Goal: Information Seeking & Learning: Learn about a topic

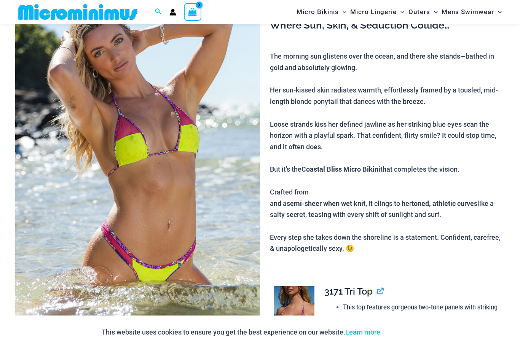
scroll to position [90, 0]
click at [50, 262] on img at bounding box center [137, 164] width 245 height 370
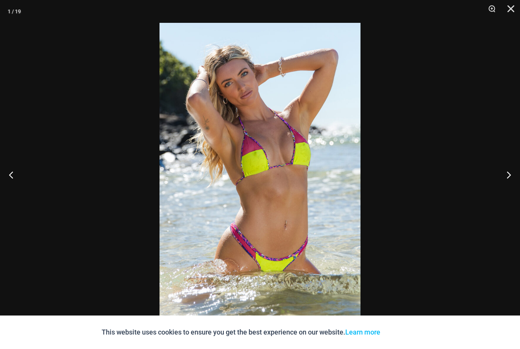
click at [358, 332] on link "Learn more" at bounding box center [362, 332] width 35 height 8
click at [266, 338] on div "This website uses cookies to ensure you get the best experience on our website.…" at bounding box center [260, 333] width 520 height 34
click at [504, 323] on div "This website uses cookies to ensure you get the best experience on our website.…" at bounding box center [260, 333] width 520 height 34
click at [515, 325] on div "This website uses cookies to ensure you get the best experience on our website.…" at bounding box center [260, 333] width 520 height 34
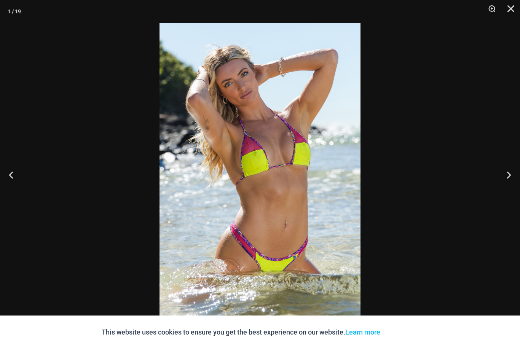
click at [10, 324] on div "This website uses cookies to ensure you get the best experience on our website.…" at bounding box center [260, 333] width 520 height 34
click at [506, 175] on button "Next" at bounding box center [506, 175] width 29 height 38
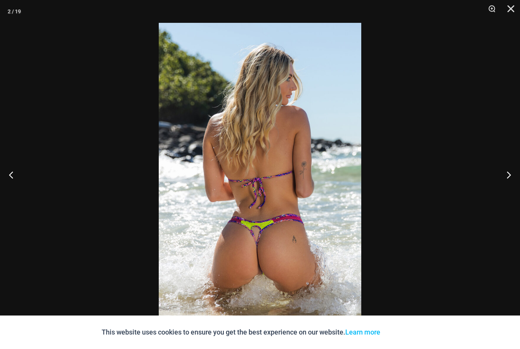
click at [506, 178] on button "Next" at bounding box center [506, 175] width 29 height 38
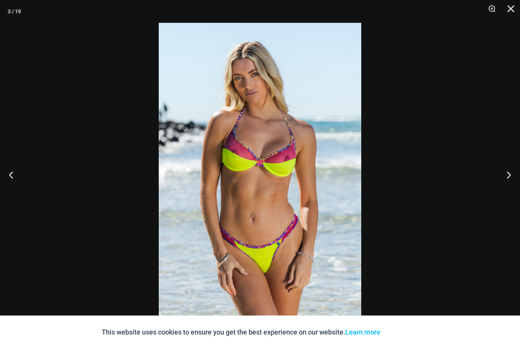
click at [508, 177] on button "Next" at bounding box center [506, 175] width 29 height 38
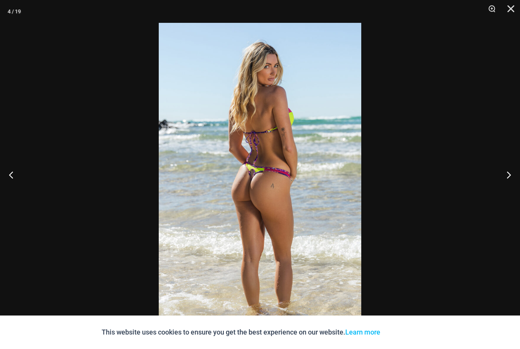
click at [503, 175] on button "Next" at bounding box center [506, 175] width 29 height 38
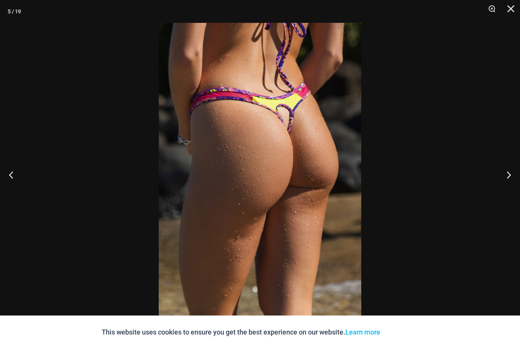
click at [505, 174] on button "Next" at bounding box center [506, 175] width 29 height 38
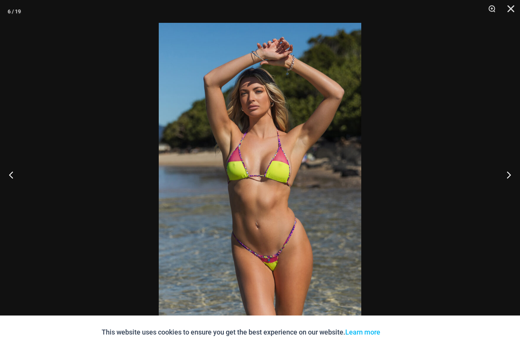
click at [509, 177] on button "Next" at bounding box center [506, 175] width 29 height 38
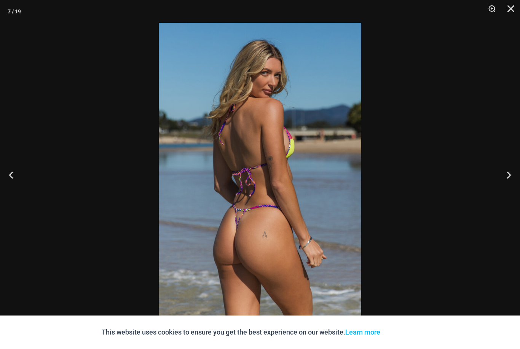
click at [511, 177] on button "Next" at bounding box center [506, 175] width 29 height 38
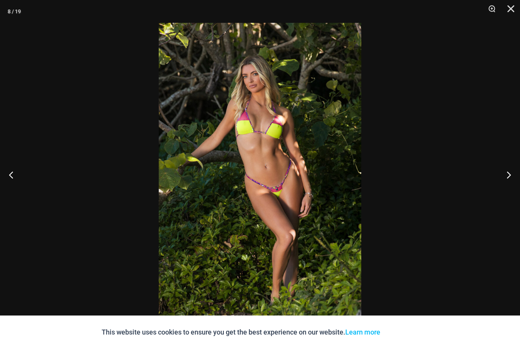
click at [508, 175] on button "Next" at bounding box center [506, 175] width 29 height 38
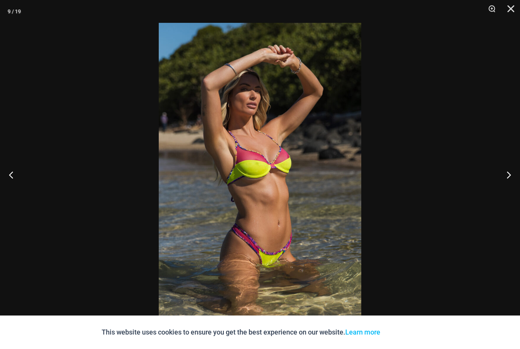
click at [508, 177] on button "Next" at bounding box center [506, 175] width 29 height 38
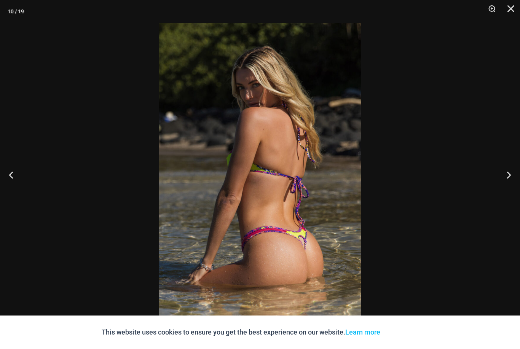
click at [505, 175] on button "Next" at bounding box center [506, 175] width 29 height 38
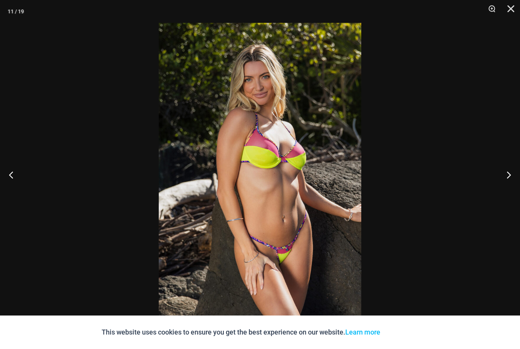
click at [504, 173] on button "Next" at bounding box center [506, 175] width 29 height 38
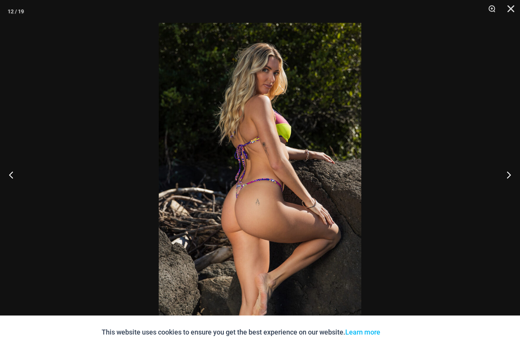
click at [504, 173] on button "Next" at bounding box center [506, 175] width 29 height 38
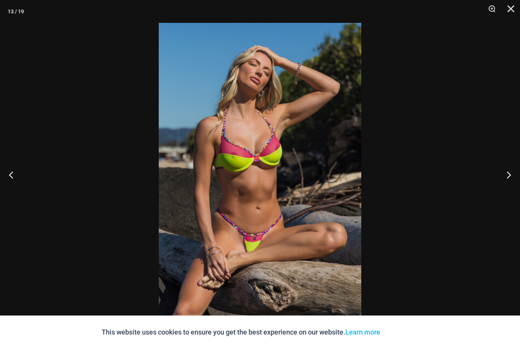
click at [507, 187] on button "Next" at bounding box center [506, 175] width 29 height 38
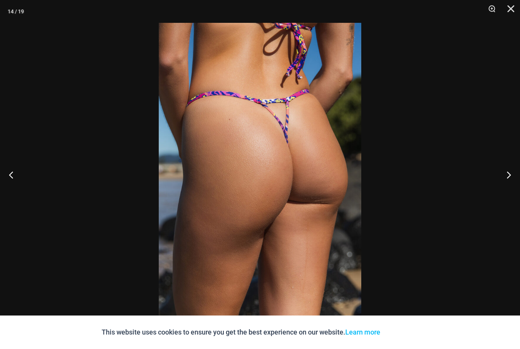
click at [507, 176] on button "Next" at bounding box center [506, 175] width 29 height 38
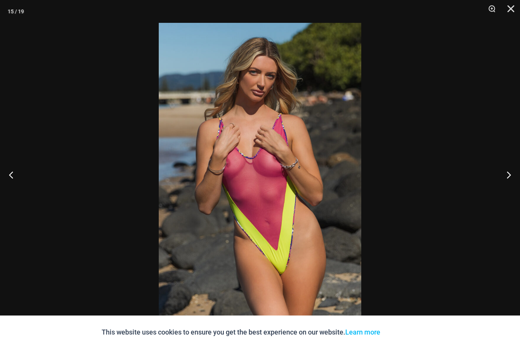
click at [508, 171] on button "Next" at bounding box center [506, 175] width 29 height 38
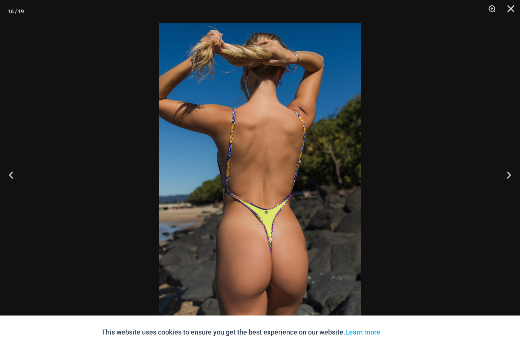
click at [505, 176] on button "Next" at bounding box center [506, 175] width 29 height 38
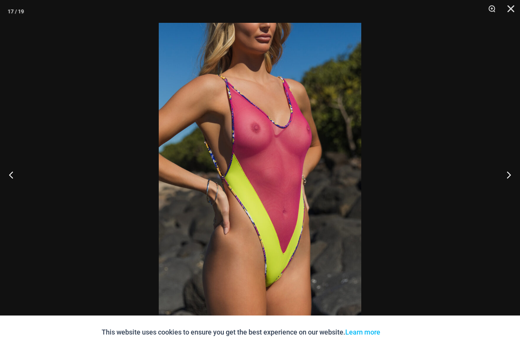
click at [502, 174] on button "Next" at bounding box center [506, 175] width 29 height 38
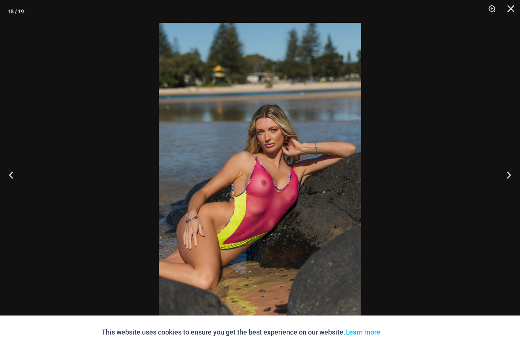
click at [502, 173] on button "Next" at bounding box center [506, 175] width 29 height 38
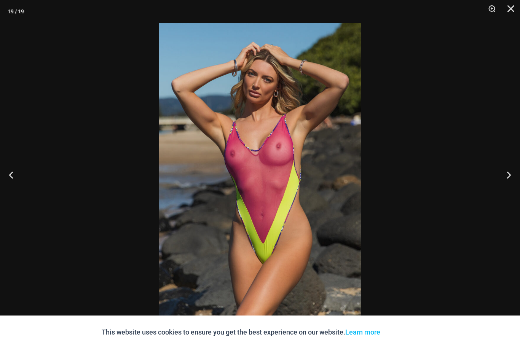
click at [504, 174] on button "Next" at bounding box center [506, 175] width 29 height 38
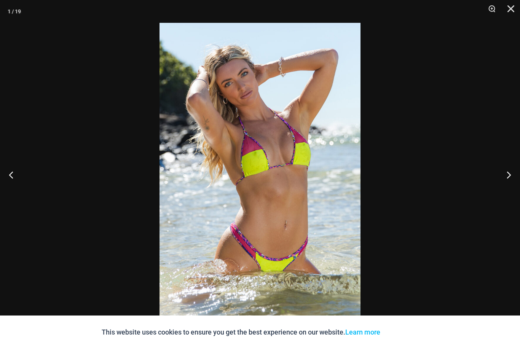
click at [503, 172] on button "Next" at bounding box center [506, 175] width 29 height 38
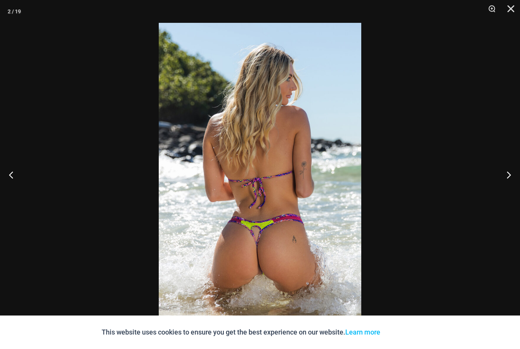
click at [515, 11] on button "Close" at bounding box center [508, 11] width 19 height 23
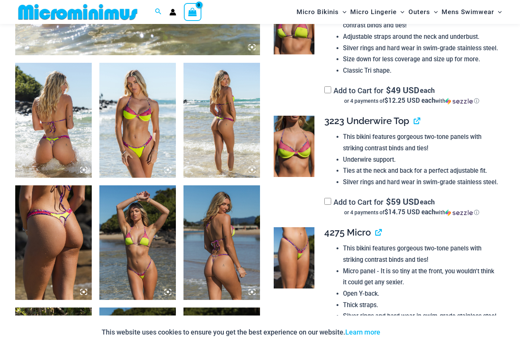
scroll to position [388, 0]
